Goal: Task Accomplishment & Management: Use online tool/utility

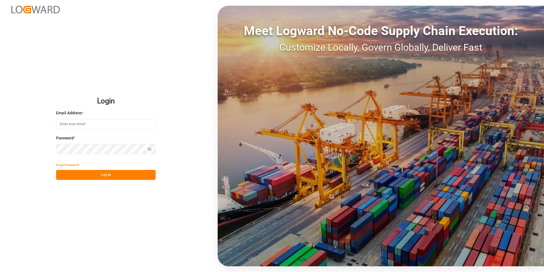
type input "[PERSON_NAME][EMAIL_ADDRESS][PERSON_NAME][DOMAIN_NAME]"
click at [111, 174] on button "Log In" at bounding box center [106, 175] width 100 height 10
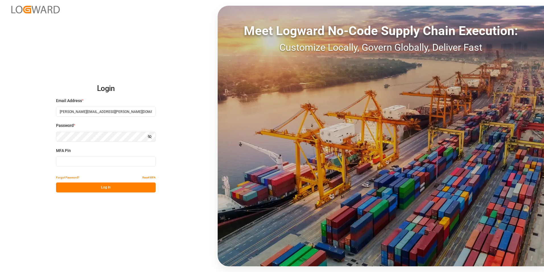
click at [85, 160] on input at bounding box center [106, 161] width 100 height 10
type input "409841"
click at [108, 182] on div "Forgot Password? Reset MFA" at bounding box center [106, 177] width 100 height 10
click at [109, 188] on button "Log In" at bounding box center [106, 187] width 100 height 10
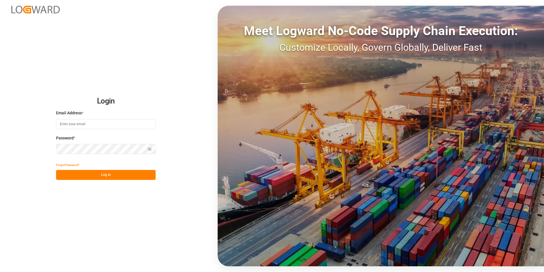
type input "[PERSON_NAME][EMAIL_ADDRESS][PERSON_NAME][DOMAIN_NAME]"
click at [109, 177] on button "Log In" at bounding box center [106, 175] width 100 height 10
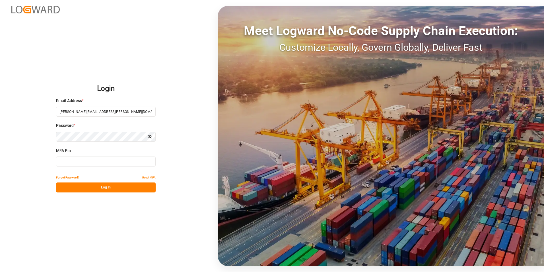
click at [100, 163] on input at bounding box center [106, 161] width 100 height 10
type input "886204"
click at [95, 189] on button "Log In" at bounding box center [106, 187] width 100 height 10
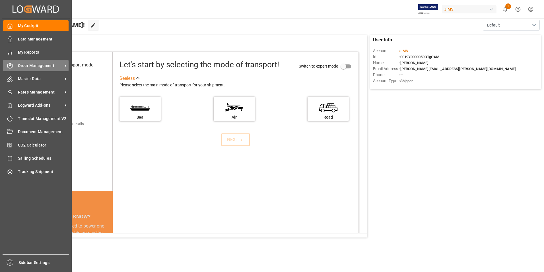
click at [42, 67] on span "Order Management" at bounding box center [40, 66] width 45 height 6
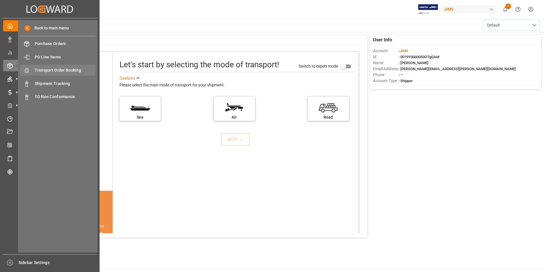
click at [72, 71] on span "Transport Order Booking" at bounding box center [65, 70] width 61 height 6
